Goal: Information Seeking & Learning: Check status

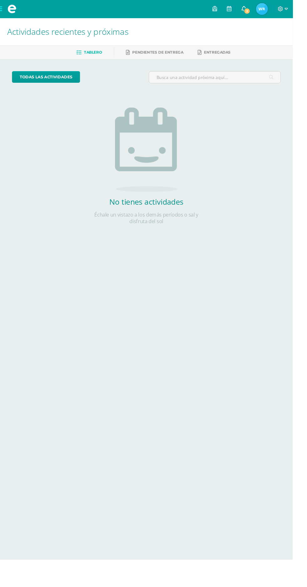
click at [258, 8] on icon at bounding box center [255, 9] width 5 height 6
click at [133, 54] on icon at bounding box center [134, 54] width 4 height 5
click at [282, 12] on span "Waleska Eliana Mi Perfil" at bounding box center [274, 9] width 15 height 13
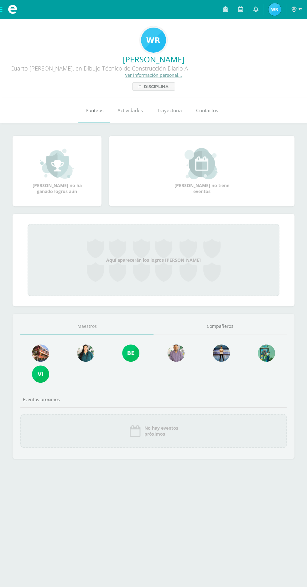
click at [98, 113] on span "Punteos" at bounding box center [95, 110] width 18 height 7
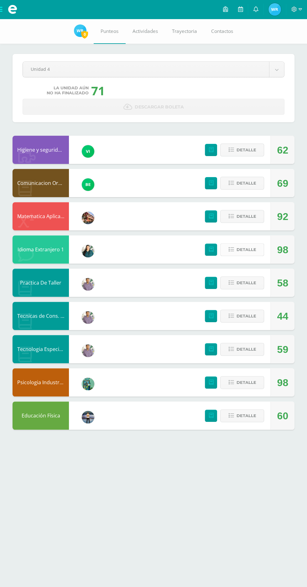
click at [253, 250] on span "Detalle" at bounding box center [246, 250] width 20 height 12
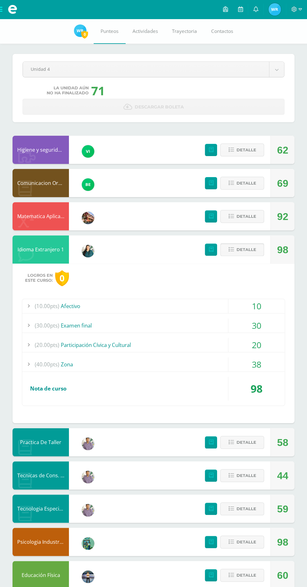
click at [244, 256] on span "Detalle" at bounding box center [246, 250] width 20 height 12
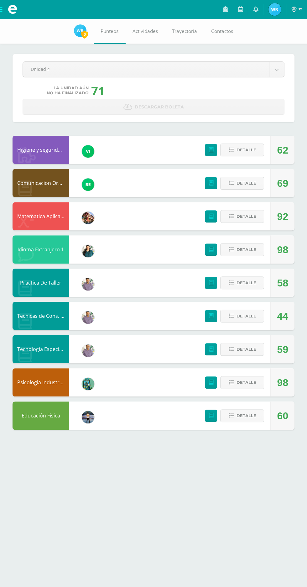
click at [62, 442] on html "Mis cursos Archivos Cerrar panel Comunicacion Oral y Escrita Cuarto [PERSON_NAM…" at bounding box center [153, 221] width 307 height 442
click at [22, 15] on span at bounding box center [12, 9] width 25 height 19
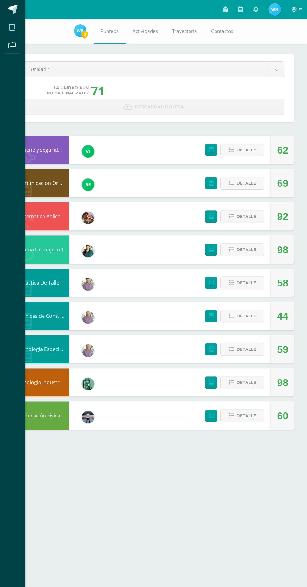
click at [16, 29] on span at bounding box center [12, 27] width 14 height 14
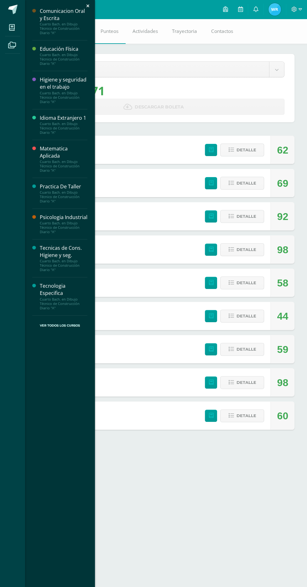
click at [55, 193] on div "Cuarto Bach. en Dibujo Técnico de Construcción Diario "A"" at bounding box center [64, 196] width 48 height 13
click at [145, 79] on div "Mis cursos Archivos Cerrar panel Comunicacion Oral y Escrita Cuarto [PERSON_NAM…" at bounding box center [153, 293] width 307 height 587
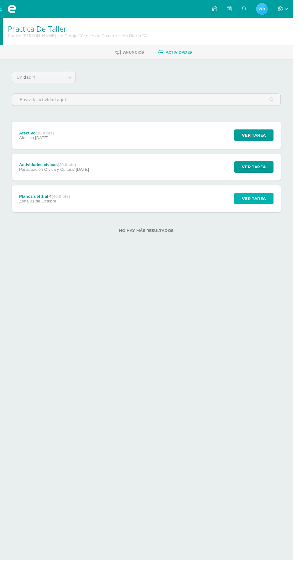
click at [263, 211] on span "Ver tarea" at bounding box center [266, 209] width 25 height 12
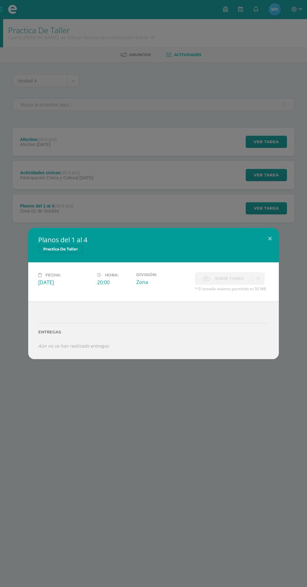
click at [66, 125] on div "Planos del 1 al 4 Practica De Taller Fecha: Miércoles 01 de Octubre Hora: 20:00…" at bounding box center [153, 293] width 307 height 587
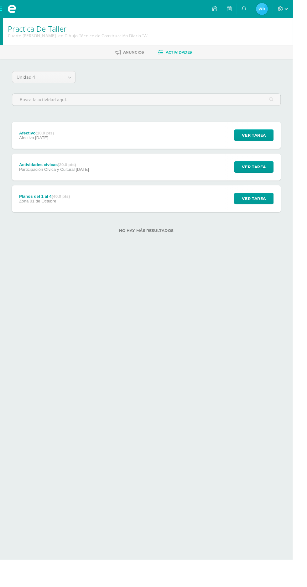
click at [273, 232] on div "No hay más resultados" at bounding box center [154, 237] width 282 height 29
click at [22, 13] on span at bounding box center [12, 9] width 25 height 19
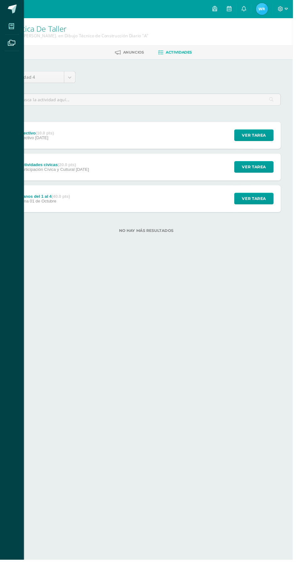
click at [12, 27] on icon at bounding box center [12, 27] width 6 height 6
